Goal: Use online tool/utility: Utilize a website feature to perform a specific function

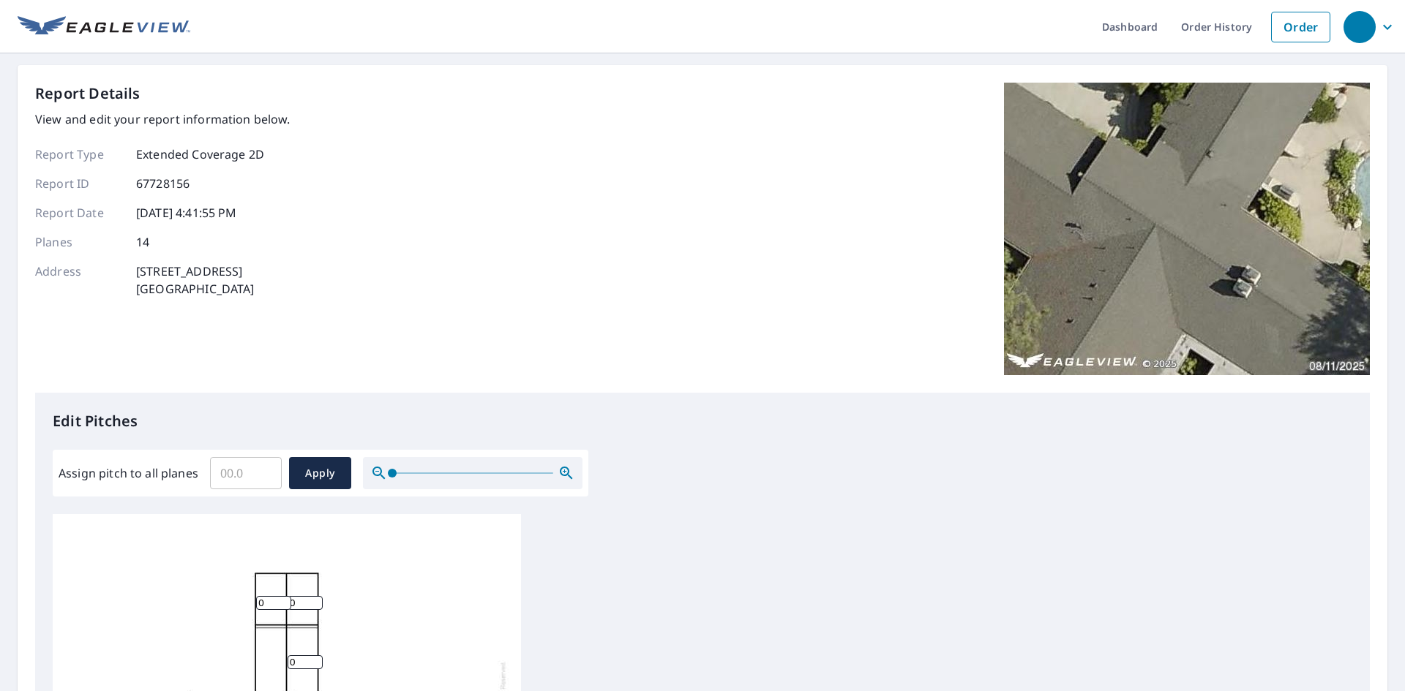
scroll to position [219, 0]
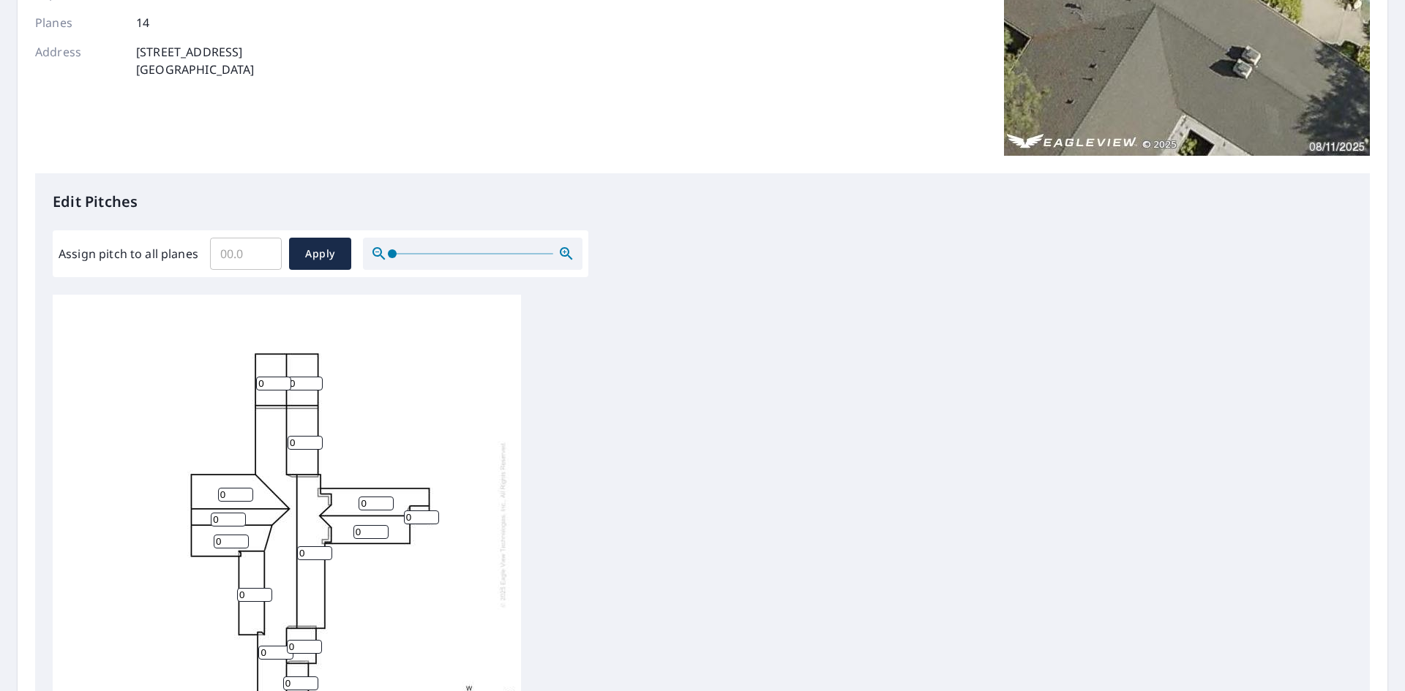
click at [271, 380] on input "0" at bounding box center [273, 384] width 35 height 14
click at [233, 253] on input "Assign pitch to all planes" at bounding box center [246, 253] width 72 height 41
type input "4"
click at [326, 249] on span "Apply" at bounding box center [320, 254] width 39 height 18
type input "4"
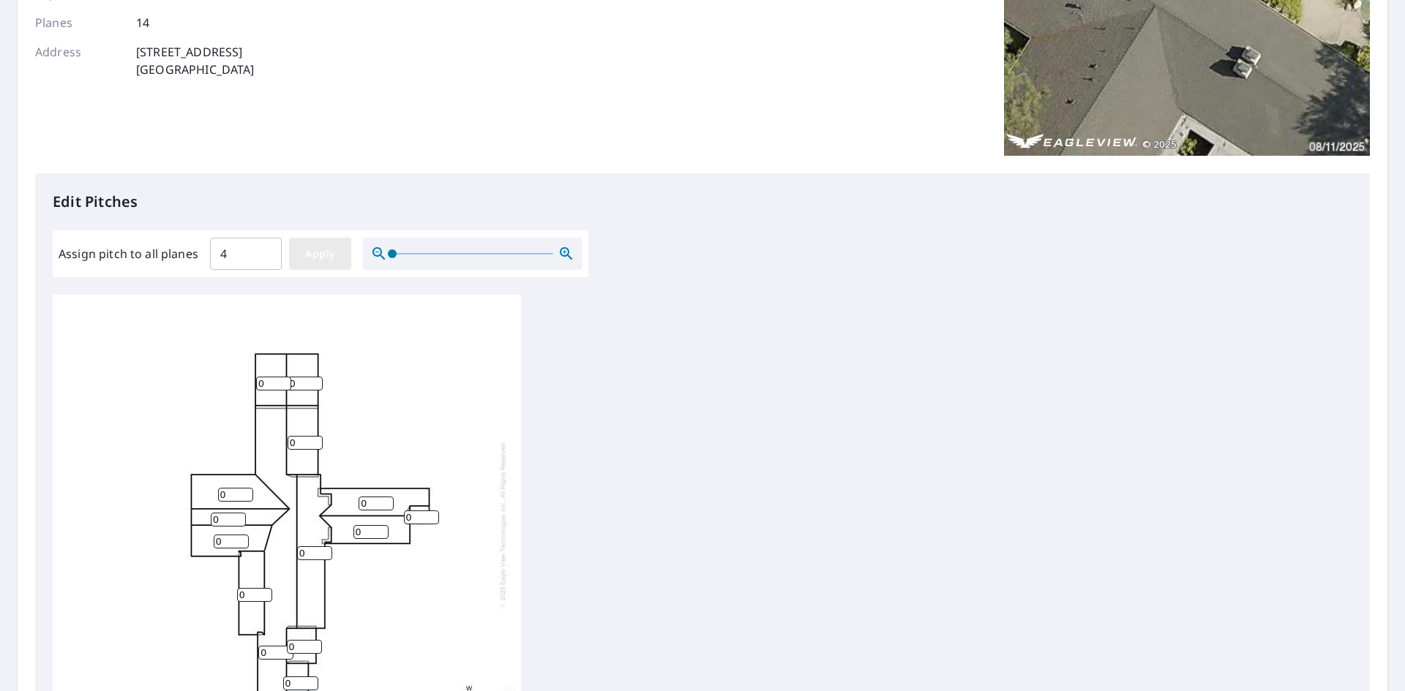
type input "4"
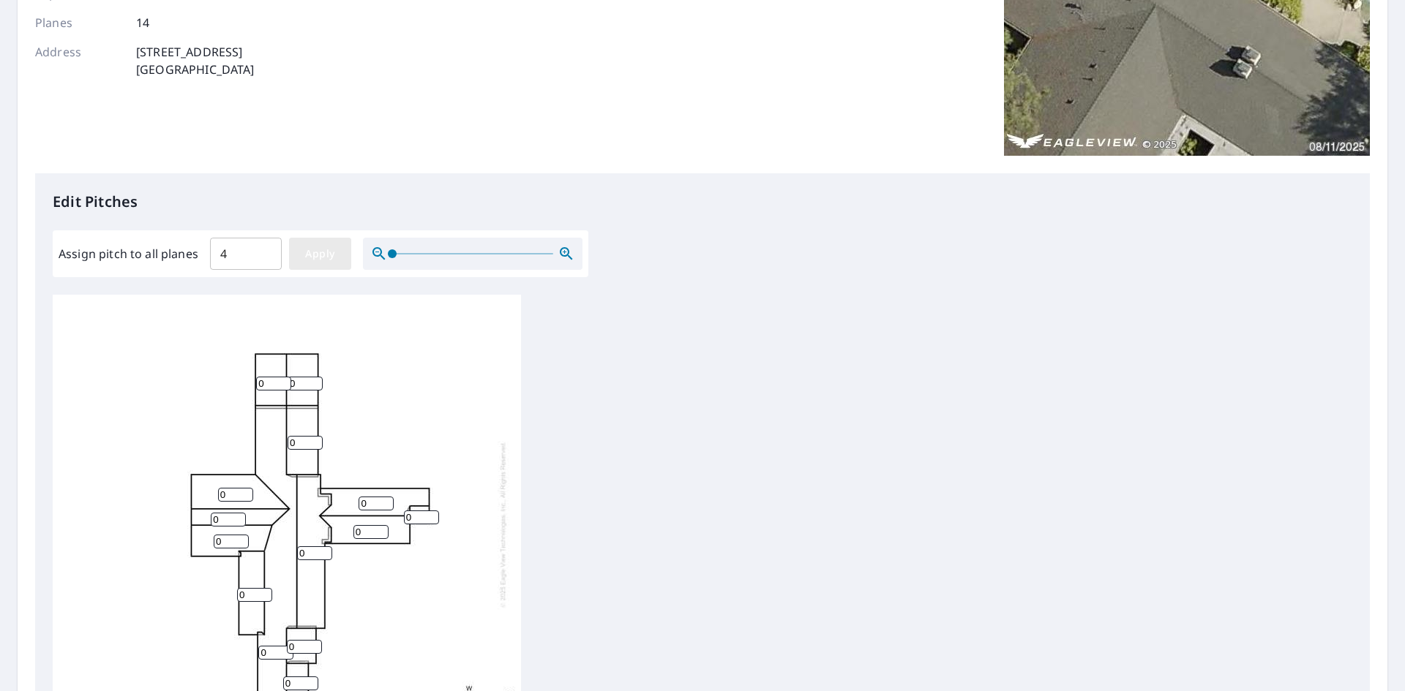
type input "4"
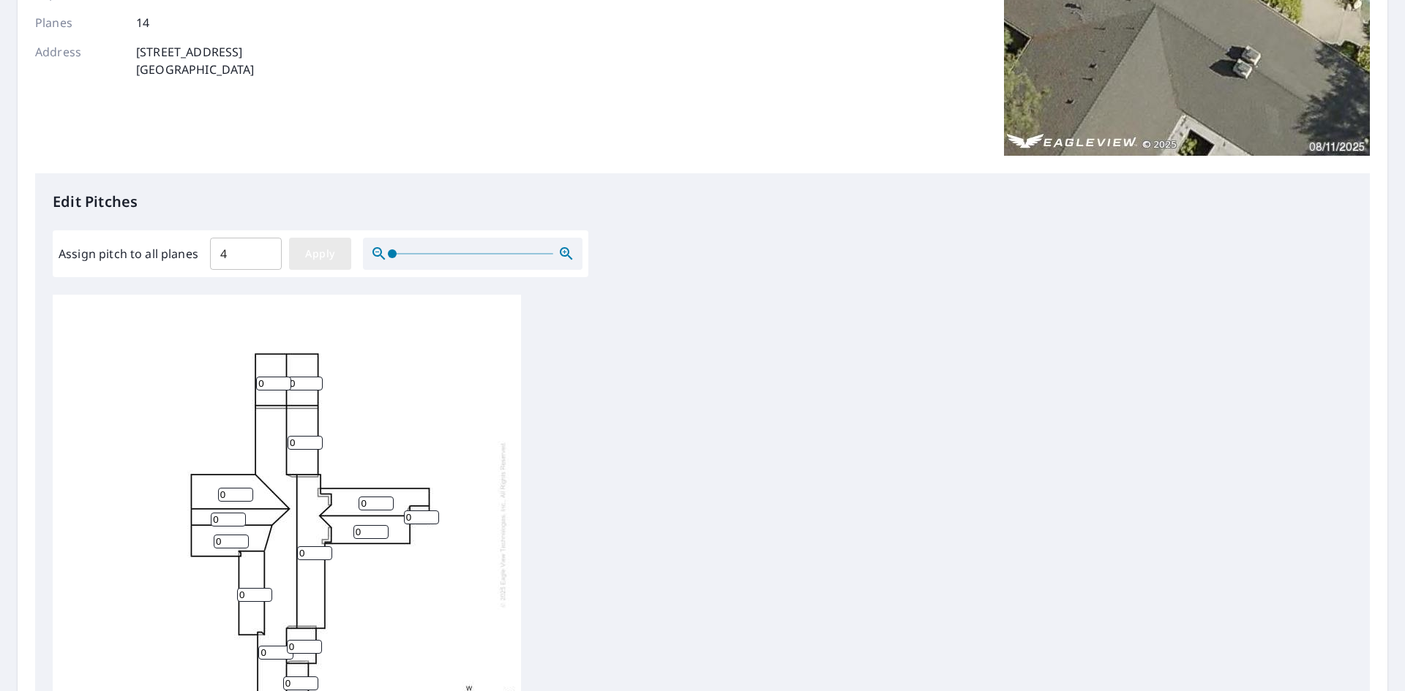
type input "4"
click at [230, 256] on input "4" at bounding box center [246, 253] width 72 height 41
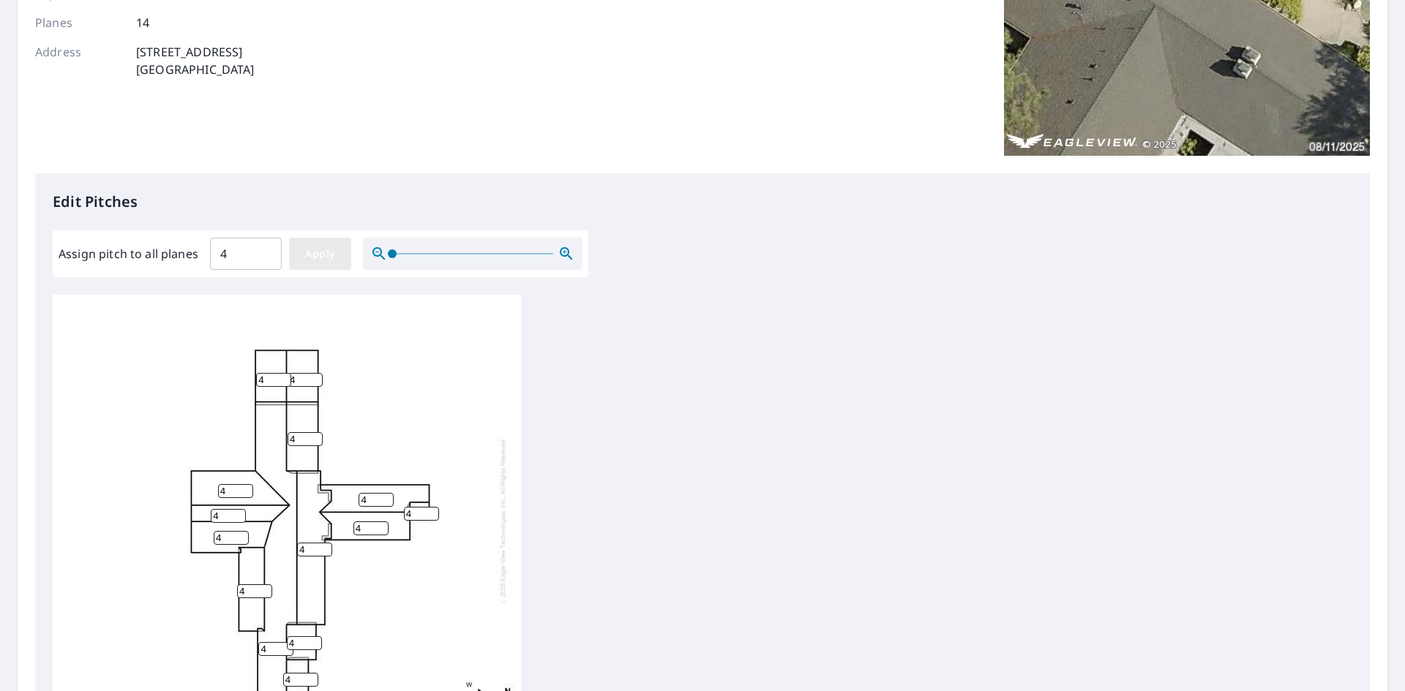
click at [338, 247] on span "Apply" at bounding box center [320, 254] width 39 height 18
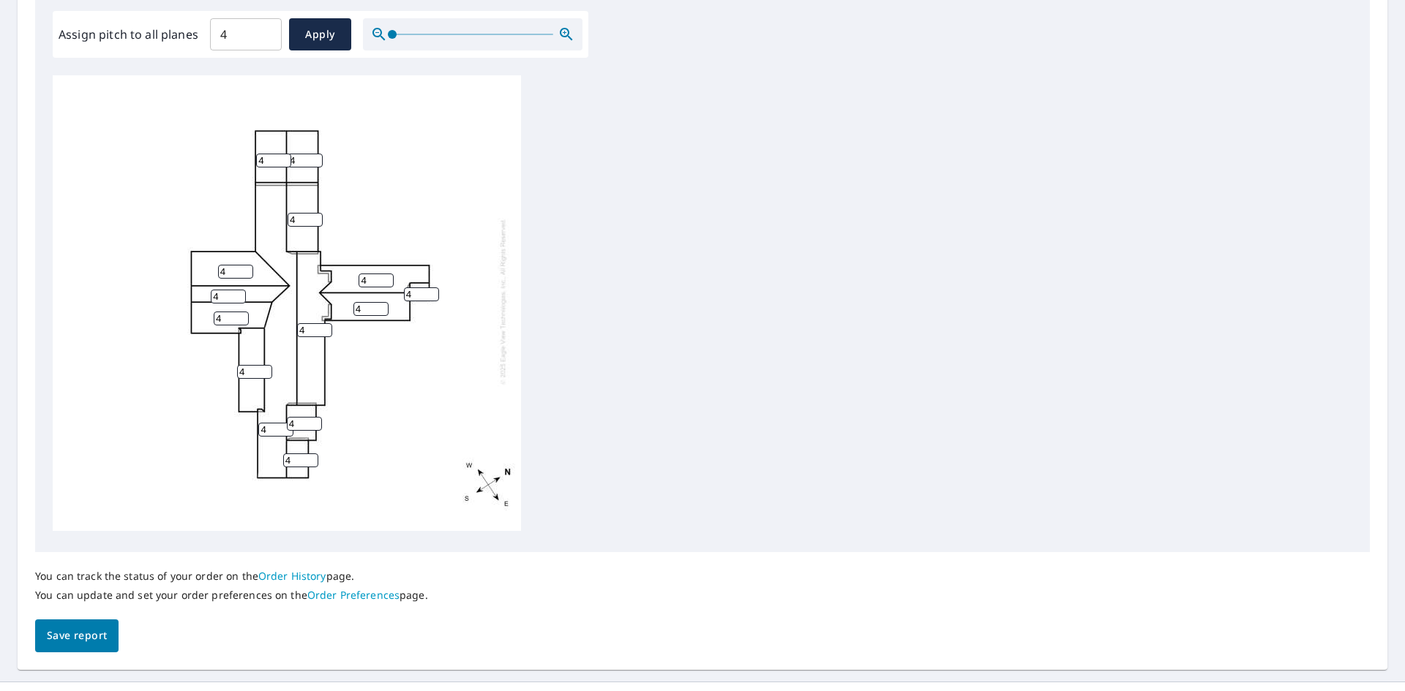
scroll to position [467, 0]
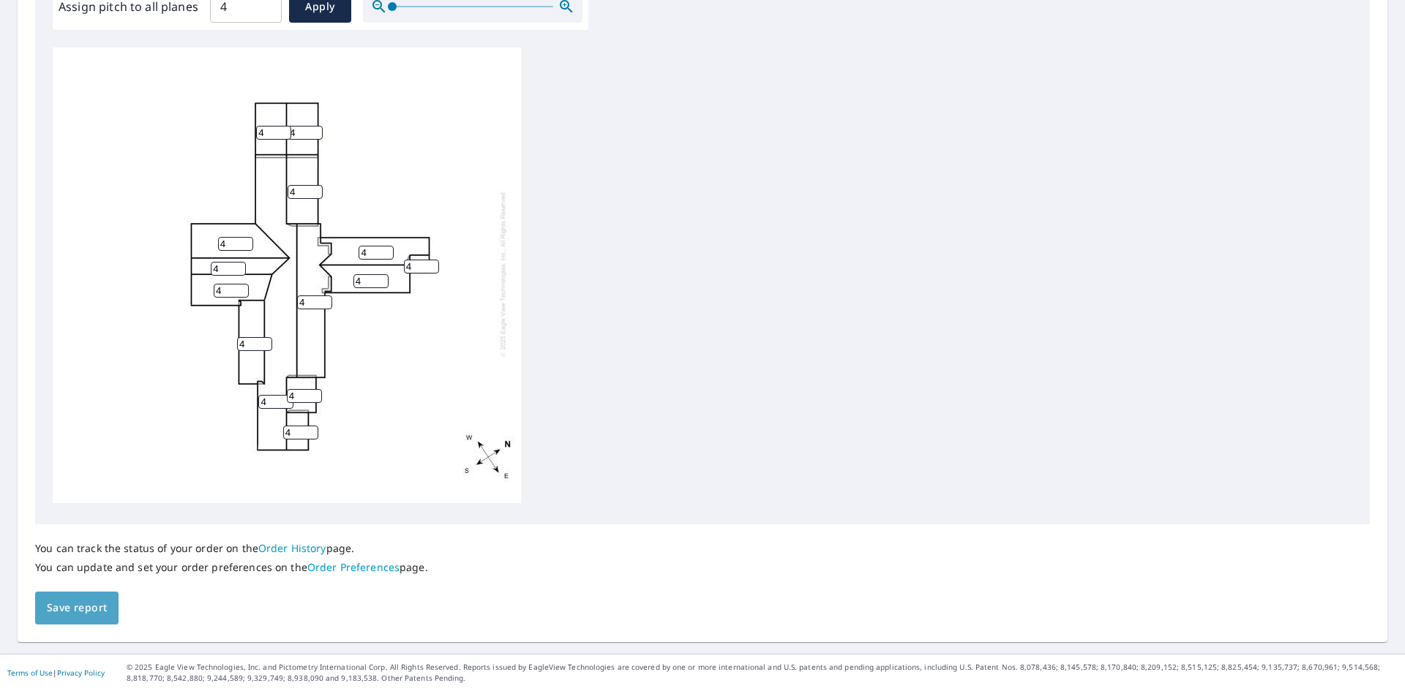
click at [72, 612] on span "Save report" at bounding box center [77, 608] width 60 height 18
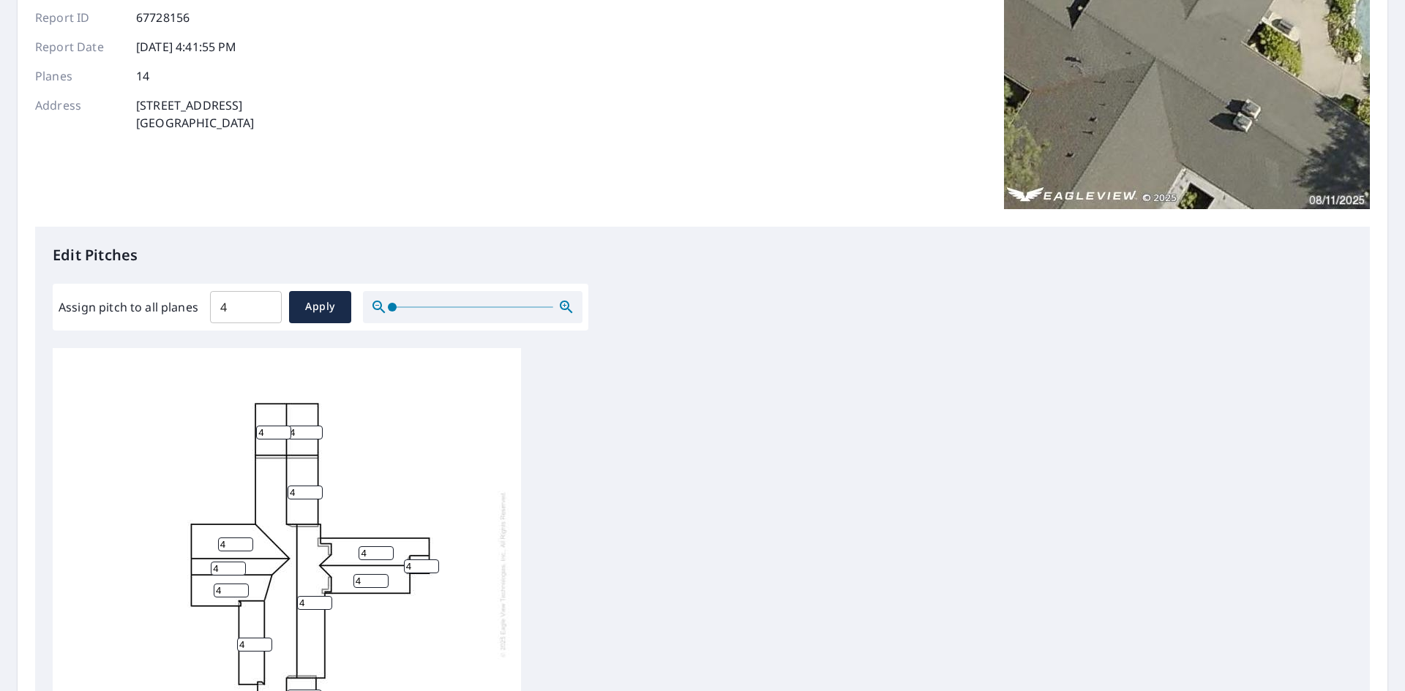
scroll to position [519, 0]
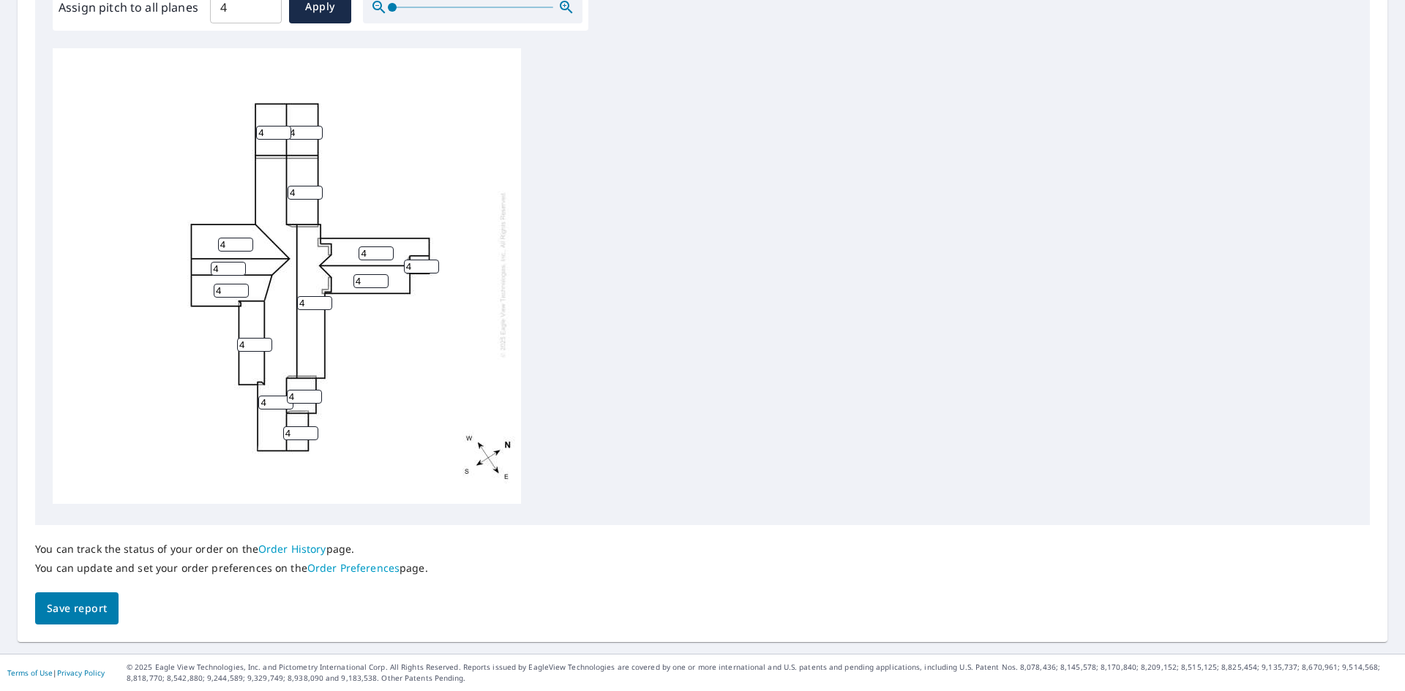
click at [60, 601] on span "Save report" at bounding box center [77, 609] width 60 height 18
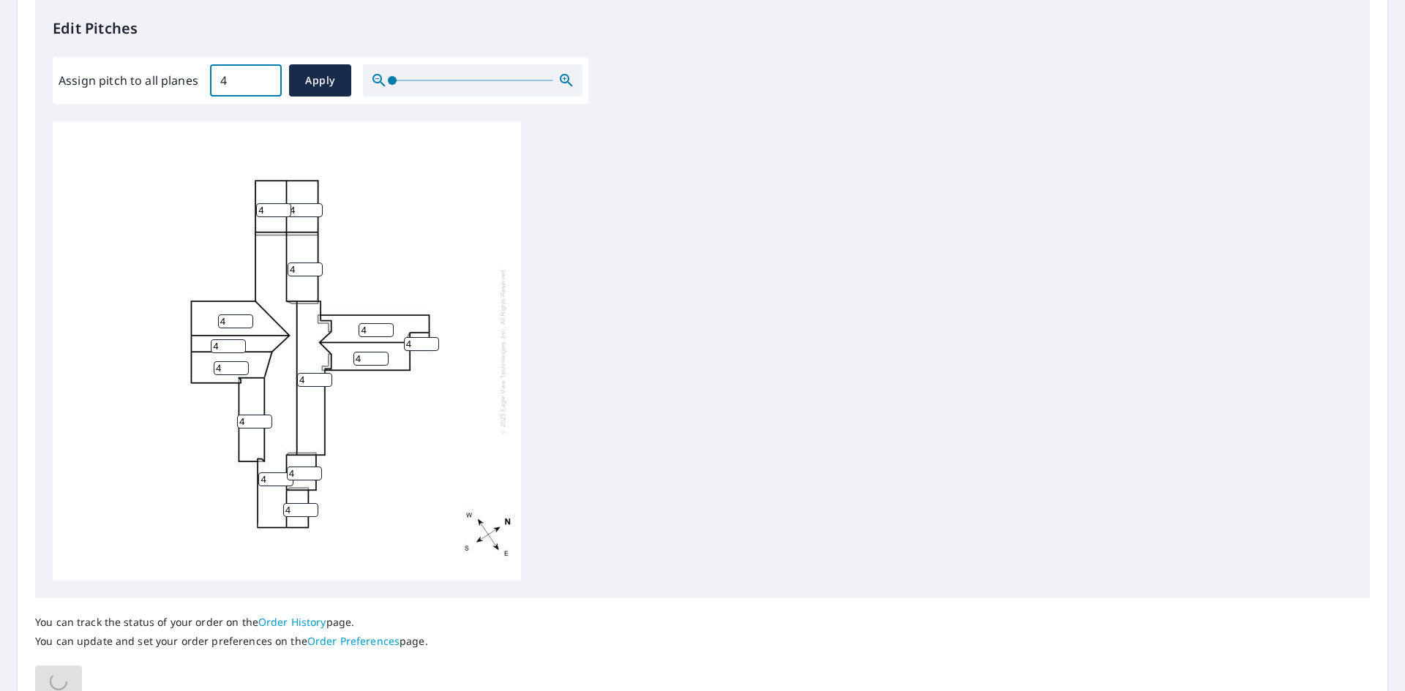
click at [237, 78] on input "4" at bounding box center [246, 80] width 72 height 41
click at [326, 80] on span "Apply" at bounding box center [320, 81] width 39 height 18
click at [653, 173] on div "4 4 4 4 4 4 4 4 4 4 4 4 4 4" at bounding box center [702, 350] width 1299 height 459
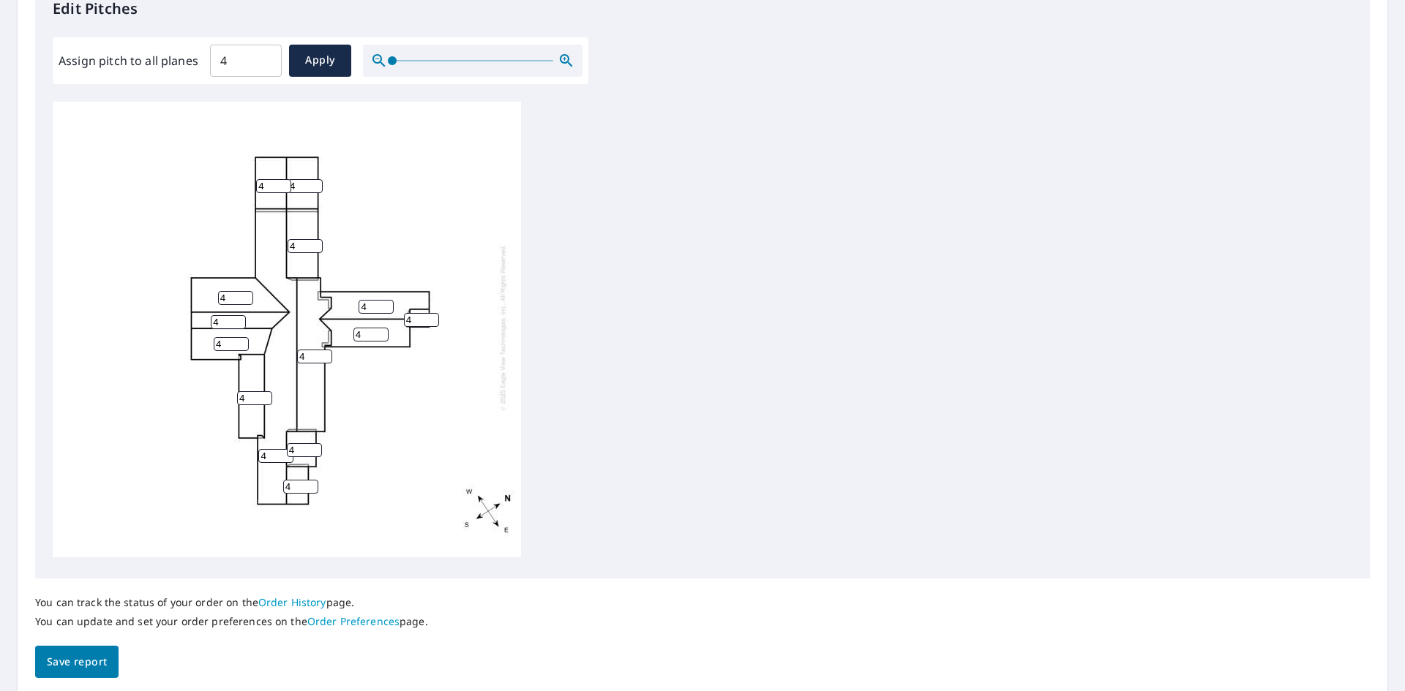
scroll to position [0, 0]
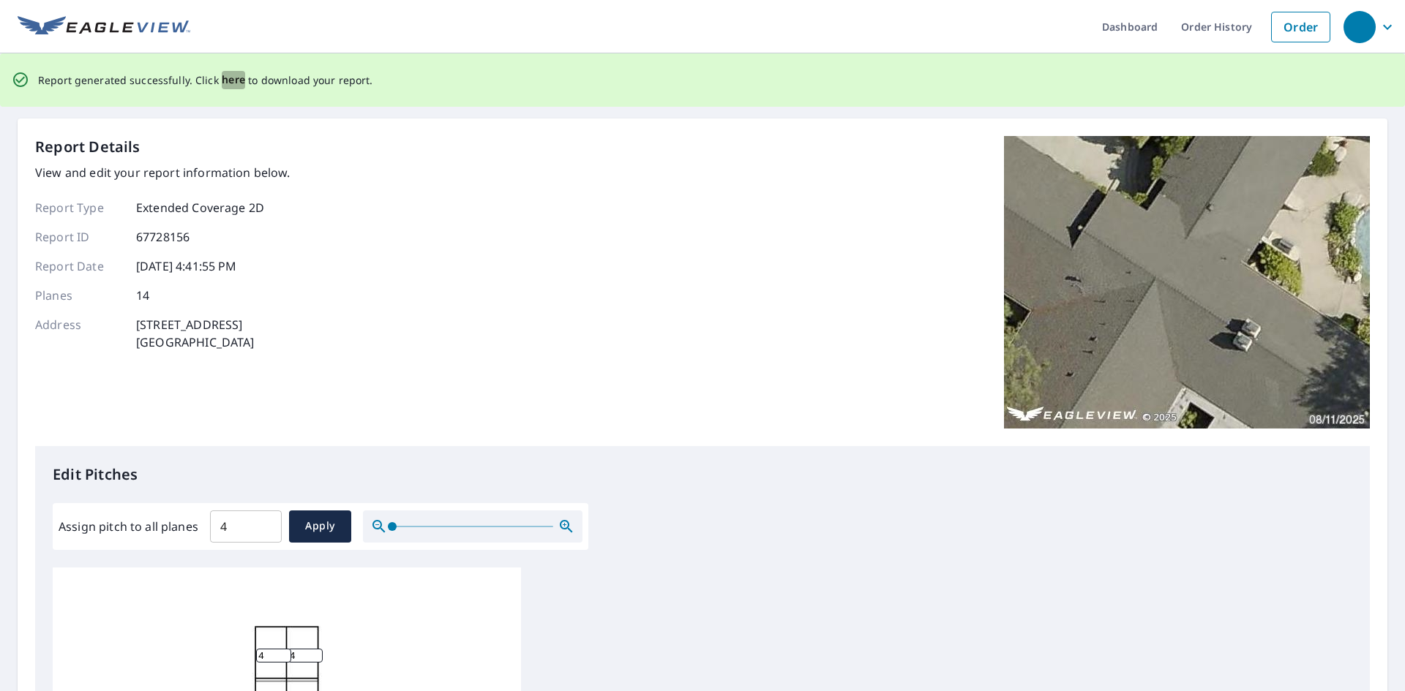
click at [231, 80] on span "here" at bounding box center [234, 80] width 24 height 18
